Goal: Task Accomplishment & Management: Manage account settings

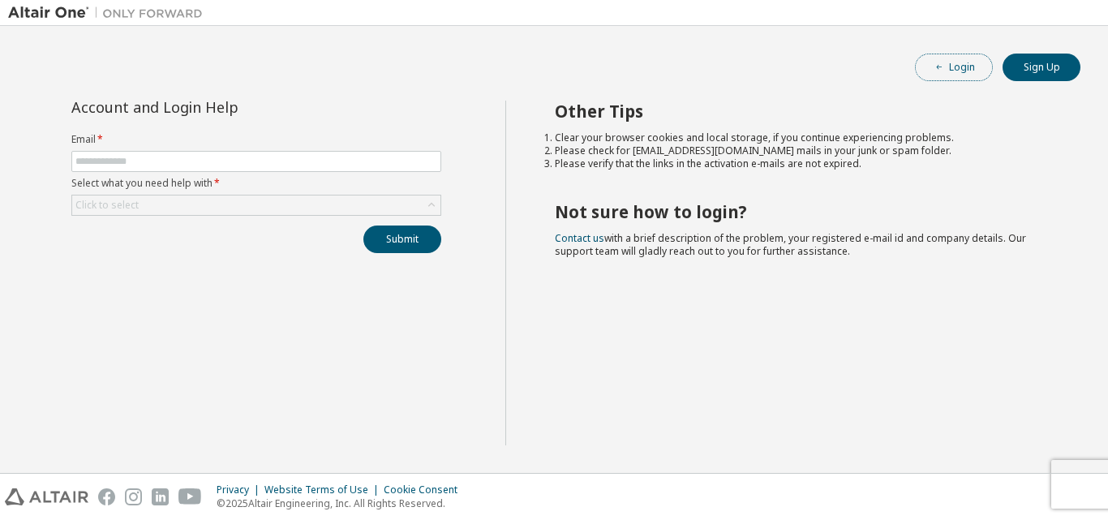
click at [928, 58] on button "Login" at bounding box center [954, 68] width 78 height 28
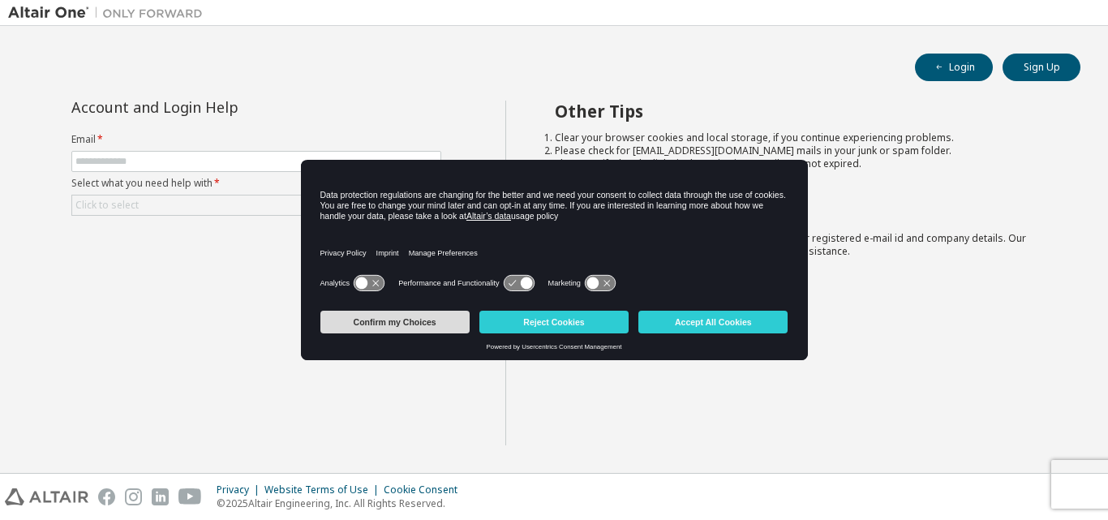
click at [422, 321] on button "Confirm my Choices" at bounding box center [394, 322] width 149 height 23
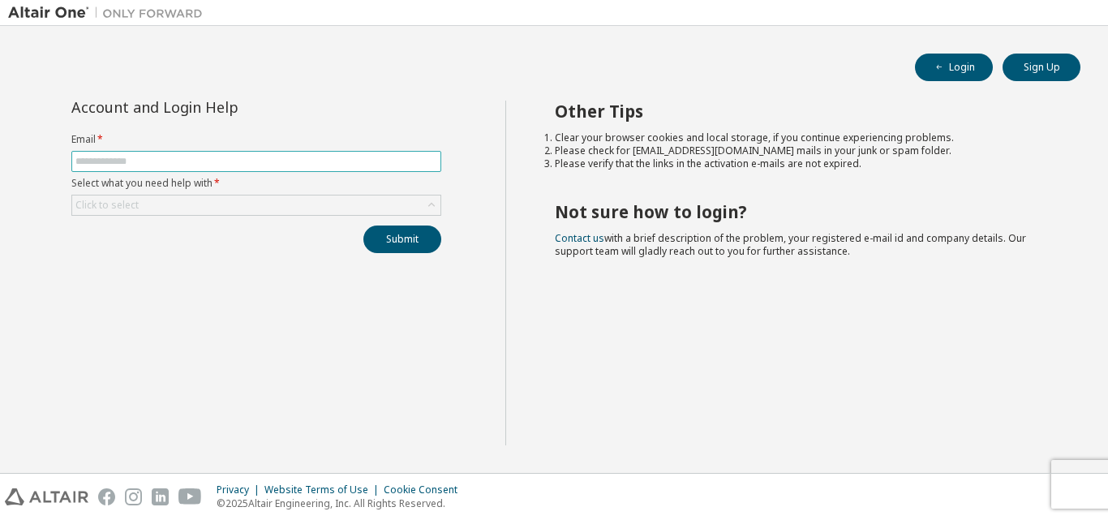
click at [182, 169] on span at bounding box center [256, 161] width 370 height 21
click at [190, 166] on input "text" at bounding box center [256, 161] width 362 height 13
click at [198, 204] on div "Click to select" at bounding box center [256, 204] width 368 height 19
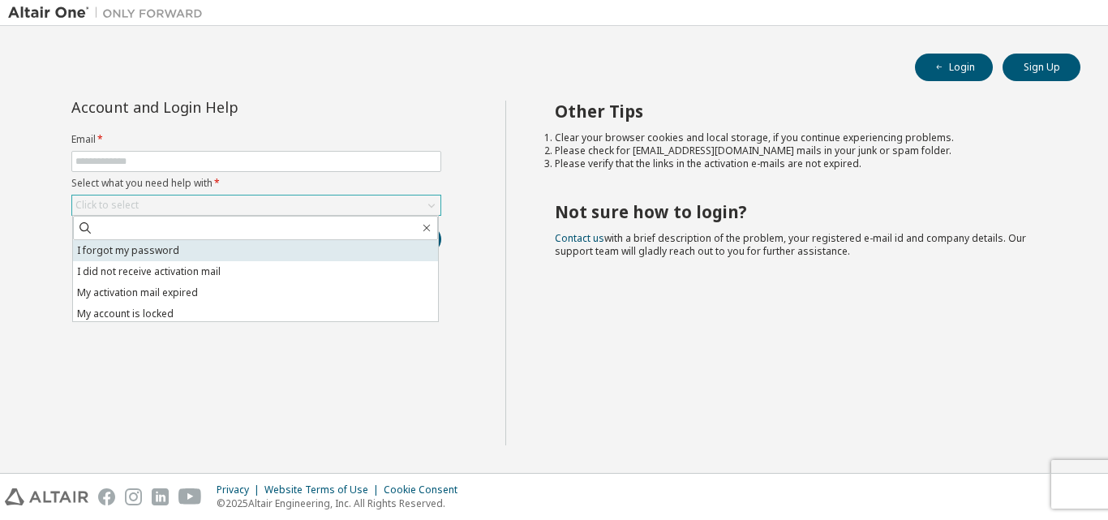
click at [173, 248] on li "I forgot my password" at bounding box center [255, 250] width 365 height 21
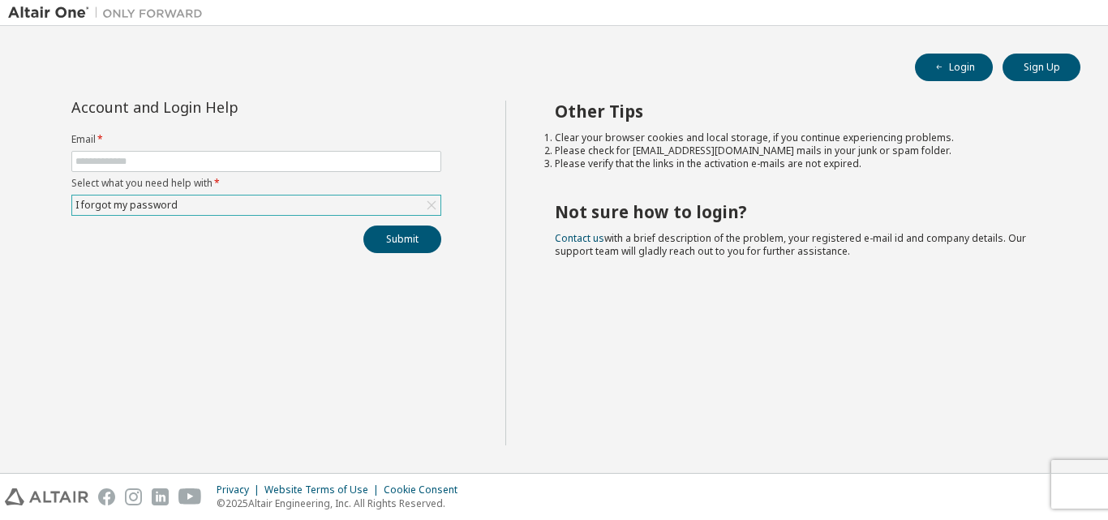
click at [169, 175] on form "Email * Select what you need help with * I forgot my password" at bounding box center [256, 174] width 370 height 83
click at [182, 166] on input "text" at bounding box center [256, 161] width 362 height 13
type input "**********"
click at [392, 245] on button "Submit" at bounding box center [402, 239] width 78 height 28
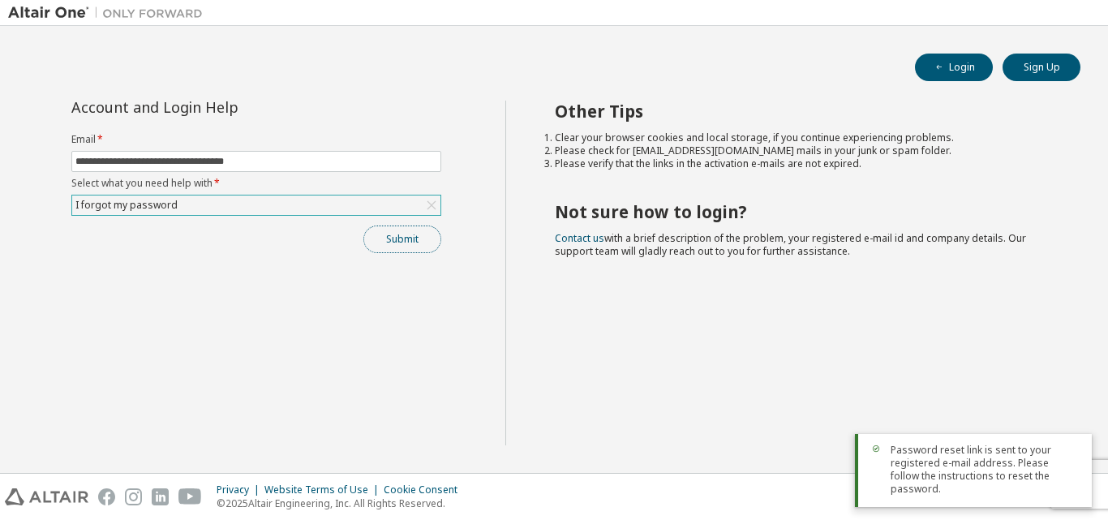
click at [409, 246] on button "Submit" at bounding box center [402, 239] width 78 height 28
click at [414, 230] on button "Submit" at bounding box center [402, 239] width 78 height 28
